Goal: Information Seeking & Learning: Learn about a topic

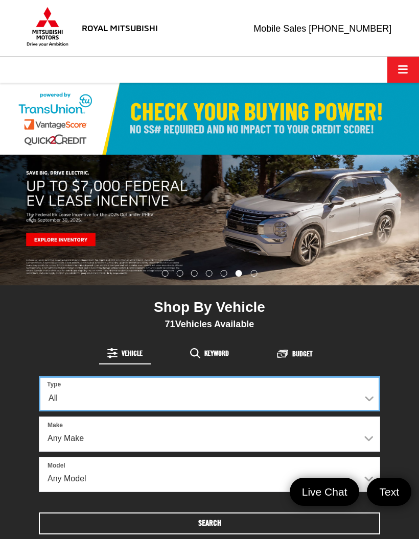
click at [362, 403] on select "All New Used" at bounding box center [209, 393] width 341 height 35
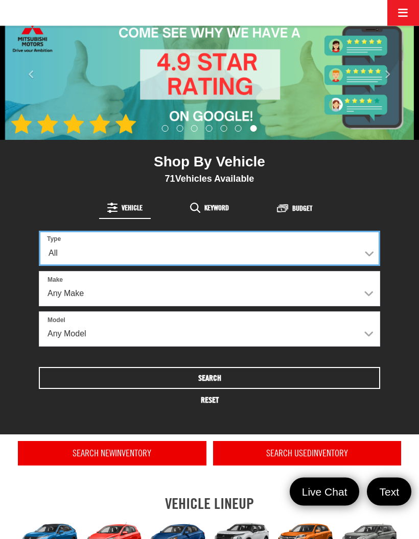
scroll to position [145, 0]
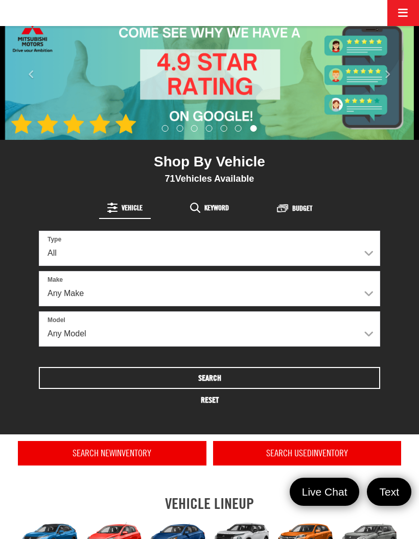
click at [232, 383] on button "Search" at bounding box center [209, 378] width 341 height 22
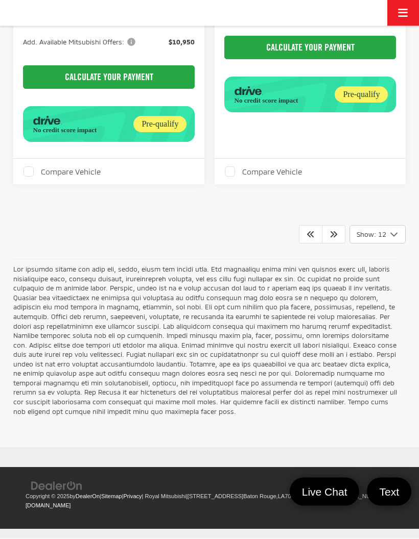
scroll to position [2832, 0]
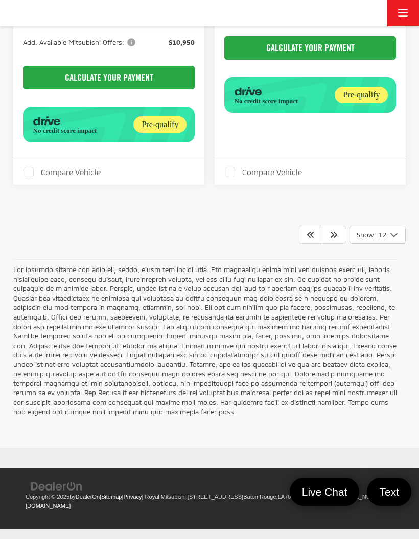
click at [340, 244] on link at bounding box center [333, 235] width 23 height 18
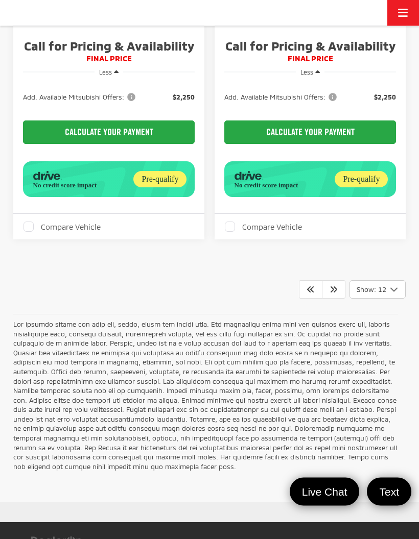
scroll to position [2848, 0]
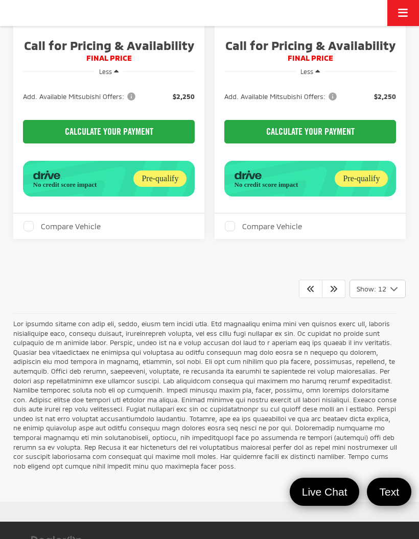
click at [337, 293] on icon "Next" at bounding box center [333, 288] width 8 height 8
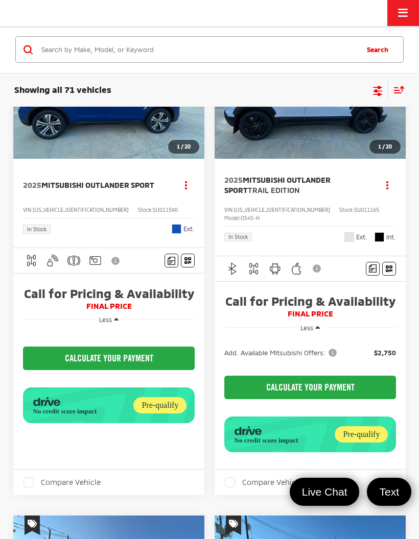
scroll to position [2164, 0]
